Goal: Transaction & Acquisition: Purchase product/service

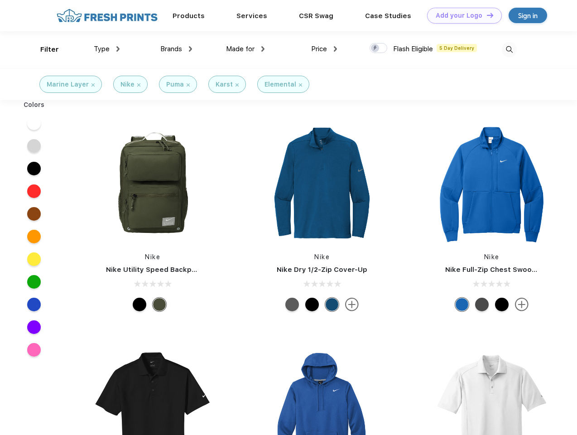
click at [461, 15] on link "Add your Logo Design Tool" at bounding box center [464, 16] width 75 height 16
click at [0, 0] on div "Design Tool" at bounding box center [0, 0] width 0 height 0
click at [486, 15] on link "Add your Logo Design Tool" at bounding box center [464, 16] width 75 height 16
click at [43, 49] on div "Filter" at bounding box center [49, 49] width 19 height 10
click at [107, 49] on span "Type" at bounding box center [102, 49] width 16 height 8
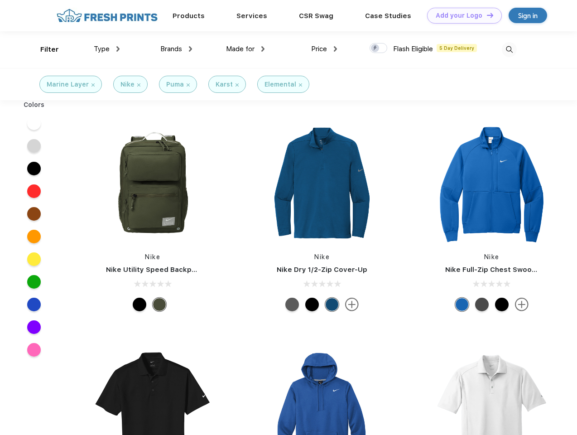
click at [176, 49] on span "Brands" at bounding box center [171, 49] width 22 height 8
click at [245, 49] on span "Made for" at bounding box center [240, 49] width 29 height 8
click at [324, 49] on span "Price" at bounding box center [319, 49] width 16 height 8
click at [378, 48] on div at bounding box center [378, 48] width 18 height 10
click at [375, 48] on input "checkbox" at bounding box center [372, 46] width 6 height 6
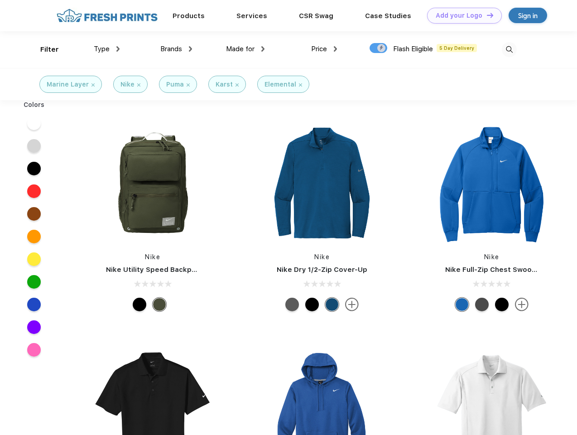
click at [509, 49] on img at bounding box center [509, 49] width 15 height 15
